Goal: Task Accomplishment & Management: Use online tool/utility

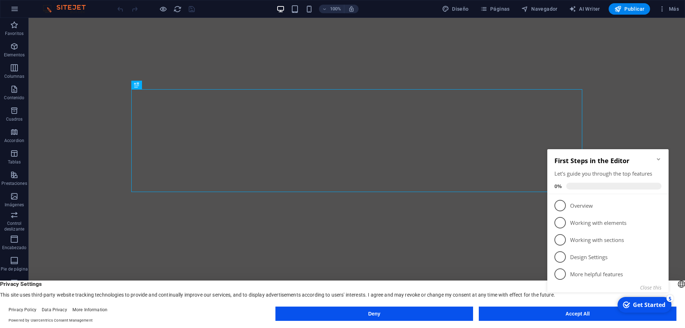
drag, startPoint x: 653, startPoint y: 302, endPoint x: 646, endPoint y: 302, distance: 6.8
click at [651, 303] on div "Get Started" at bounding box center [649, 305] width 32 height 8
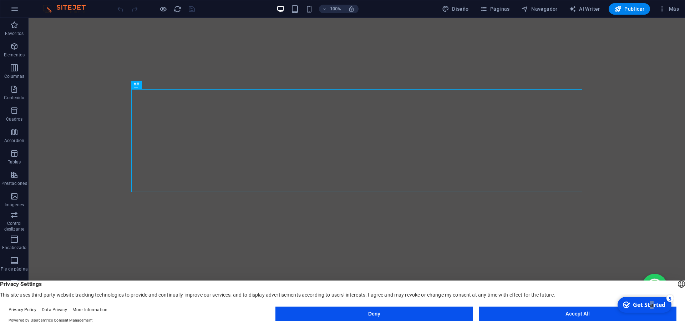
click at [558, 318] on button "Accept All" at bounding box center [578, 314] width 198 height 14
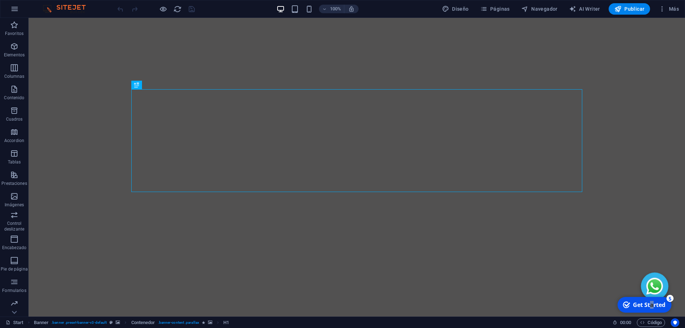
click at [659, 286] on img "Chatea con nosotros por WhatsApp" at bounding box center [655, 287] width 20 height 20
click at [663, 10] on icon "button" at bounding box center [662, 8] width 7 height 7
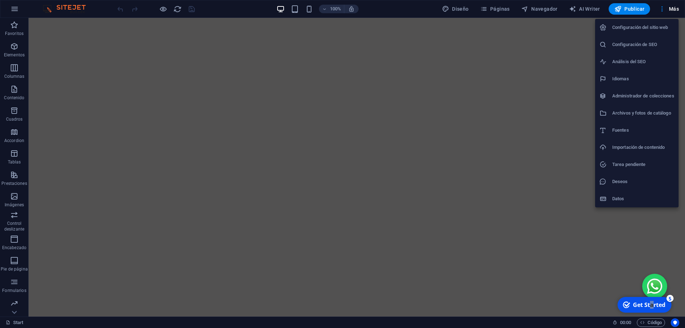
click at [565, 86] on div at bounding box center [342, 164] width 685 height 328
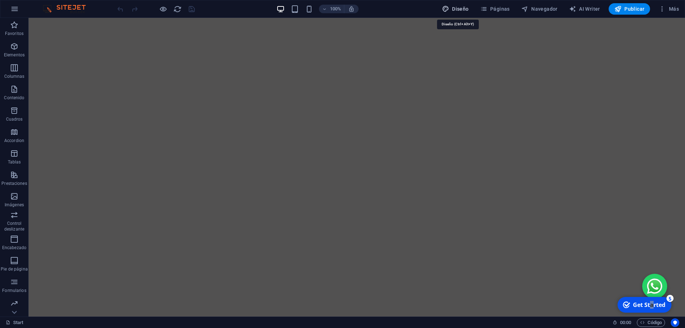
click at [457, 10] on span "Diseño" at bounding box center [455, 8] width 27 height 7
select select "px"
select select "300"
select select "px"
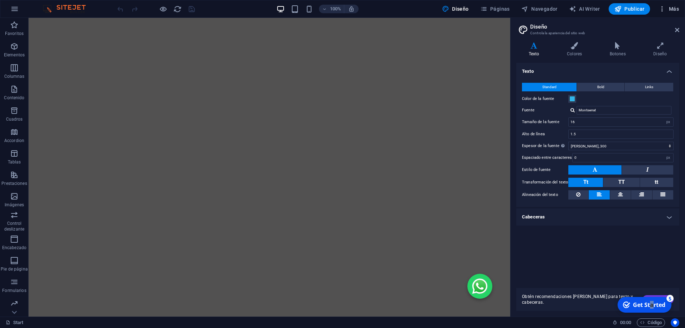
click at [670, 8] on span "Más" at bounding box center [669, 8] width 20 height 7
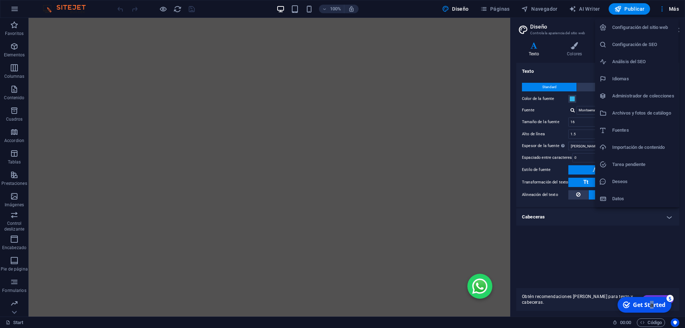
click at [641, 29] on h6 "Configuración del sitio web" at bounding box center [644, 27] width 62 height 9
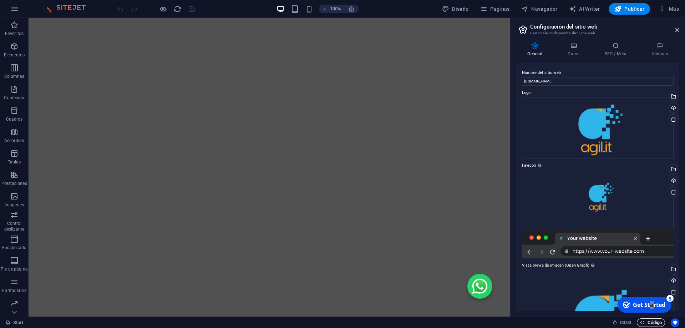
click at [646, 321] on span "Código" at bounding box center [651, 322] width 22 height 9
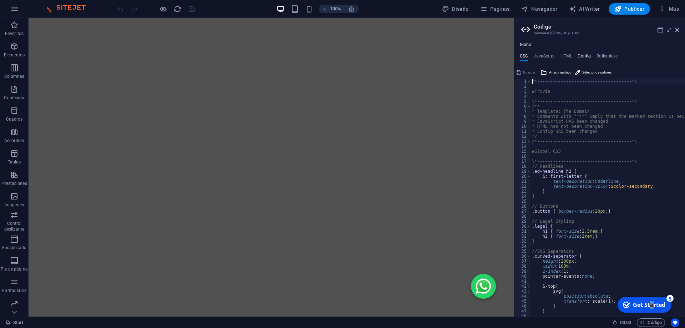
click at [584, 60] on h4 "Config" at bounding box center [584, 58] width 13 height 8
type textarea "$color-background: #ffffff;"
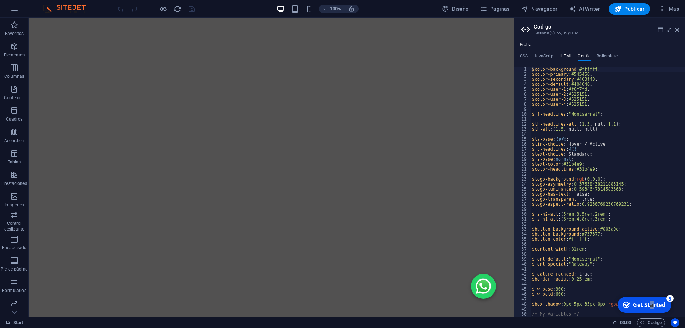
click at [569, 55] on h4 "HTML" at bounding box center [567, 58] width 12 height 8
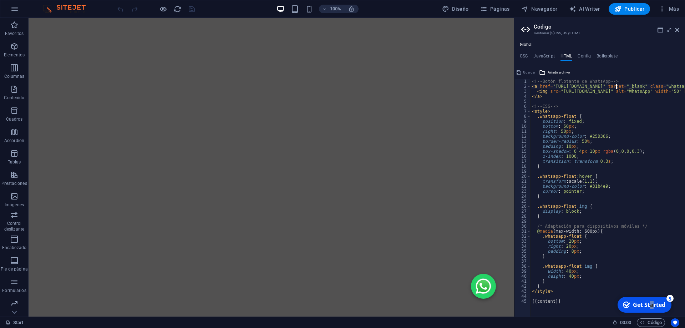
type textarea "<a href="[URL][DOMAIN_NAME]" target="_blank" class="whatsapp-float" title="Chat…"
click at [193, 9] on div at bounding box center [156, 8] width 80 height 11
click at [191, 10] on icon "save" at bounding box center [192, 9] width 8 height 8
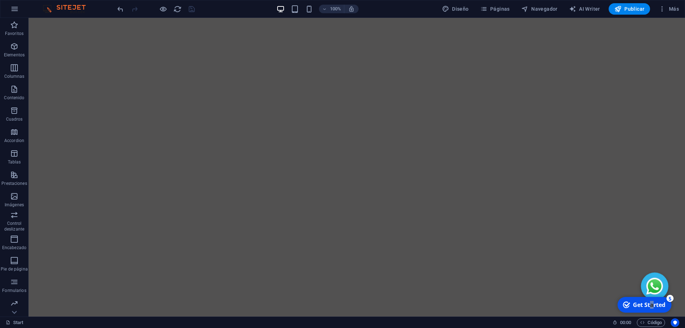
click at [659, 288] on img "Chatea con nosotros por WhatsApp" at bounding box center [655, 287] width 20 height 20
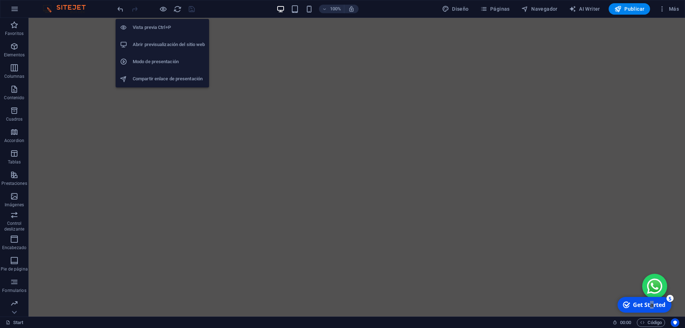
click at [155, 28] on h6 "Vista previa Ctrl+P" at bounding box center [169, 27] width 72 height 9
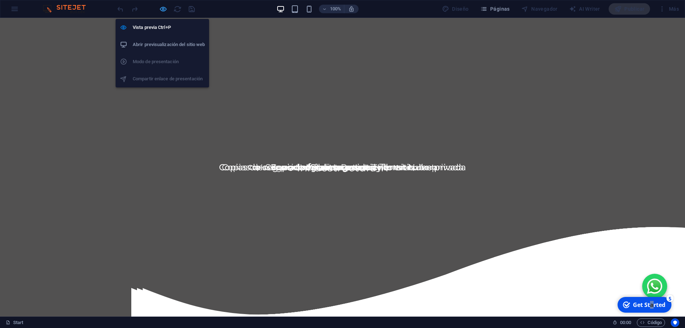
click at [159, 10] on icon "button" at bounding box center [163, 9] width 8 height 8
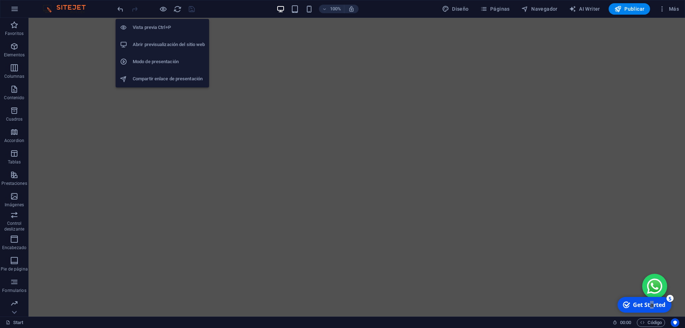
click at [160, 44] on h6 "Abrir previsualización del sitio web" at bounding box center [169, 44] width 72 height 9
